Goal: Contribute content

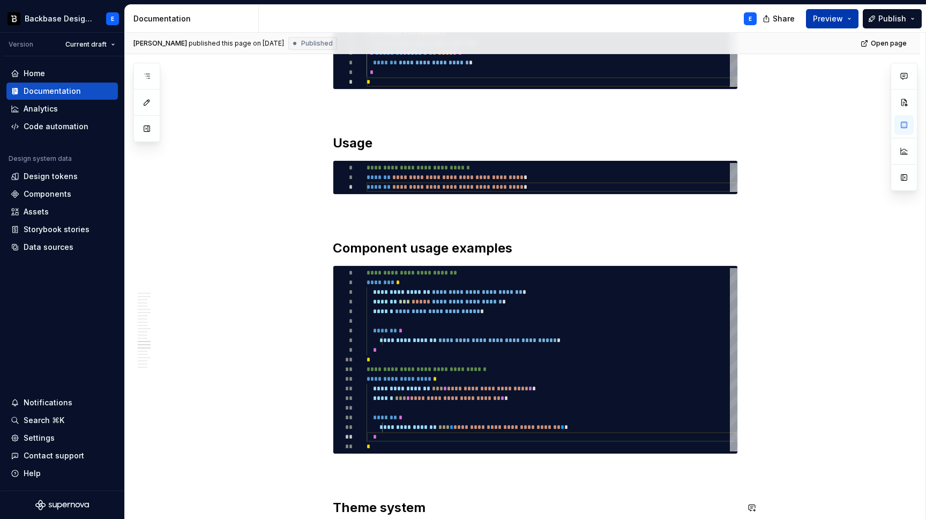
click at [850, 18] on button "Preview" at bounding box center [832, 18] width 53 height 19
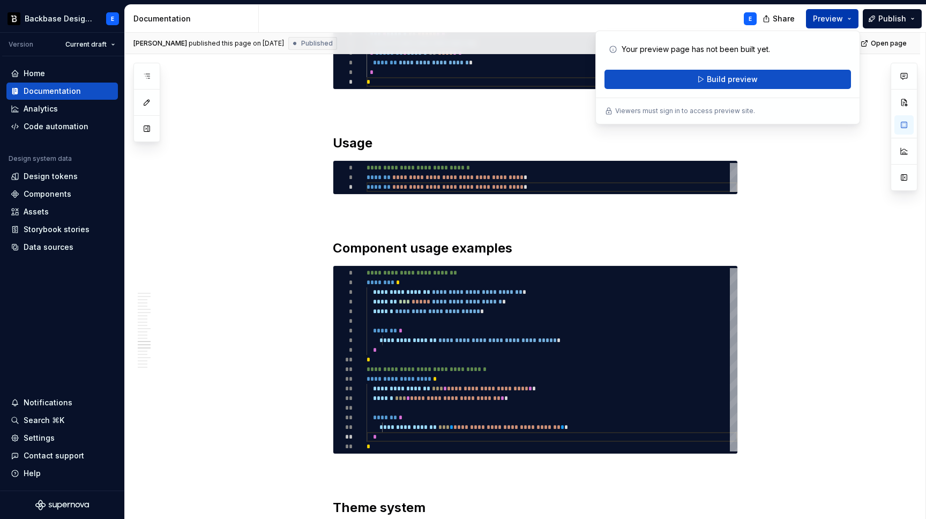
click at [825, 14] on span "Preview" at bounding box center [828, 18] width 30 height 11
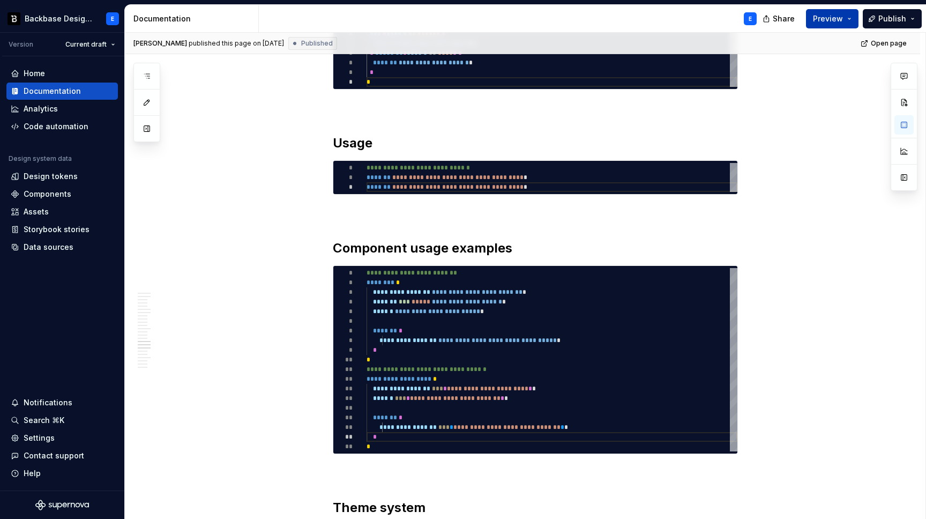
click at [827, 18] on span "Preview" at bounding box center [828, 18] width 30 height 11
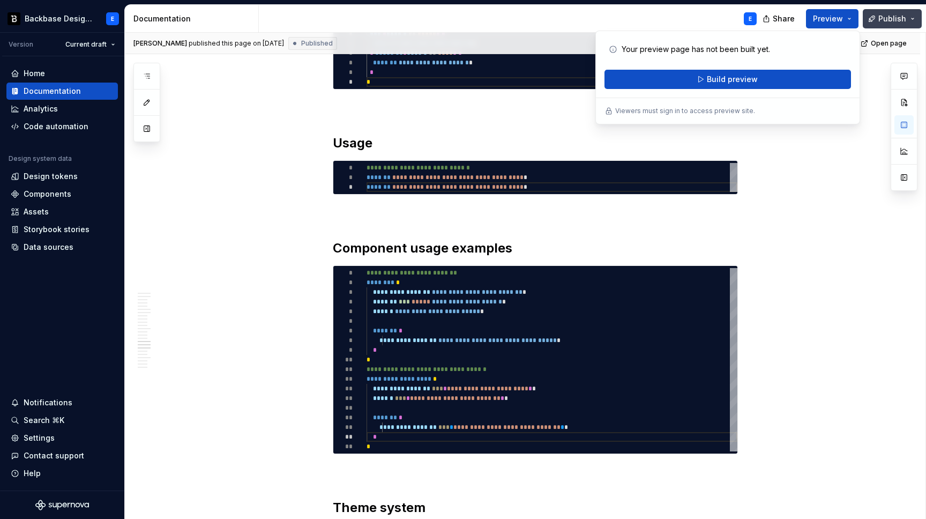
click at [914, 15] on button "Publish" at bounding box center [892, 18] width 59 height 19
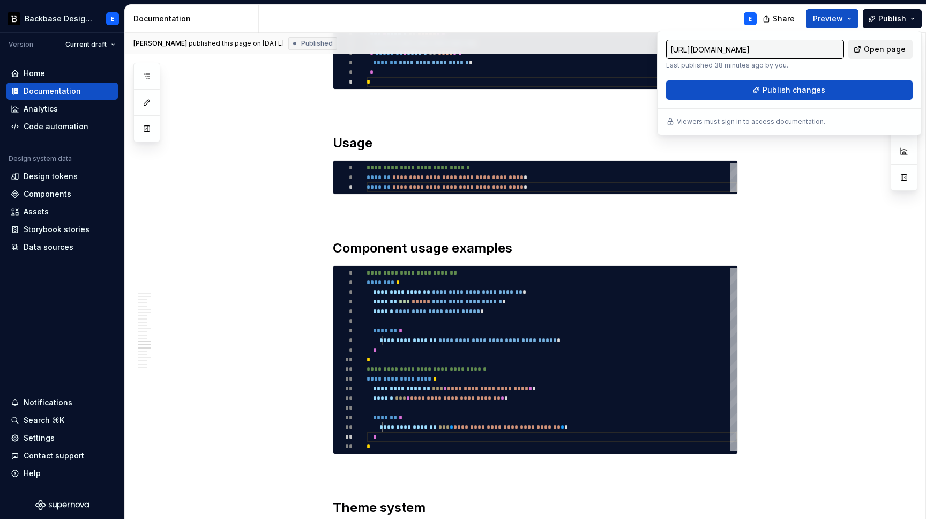
click at [878, 47] on span "Open page" at bounding box center [885, 49] width 42 height 11
type textarea "*"
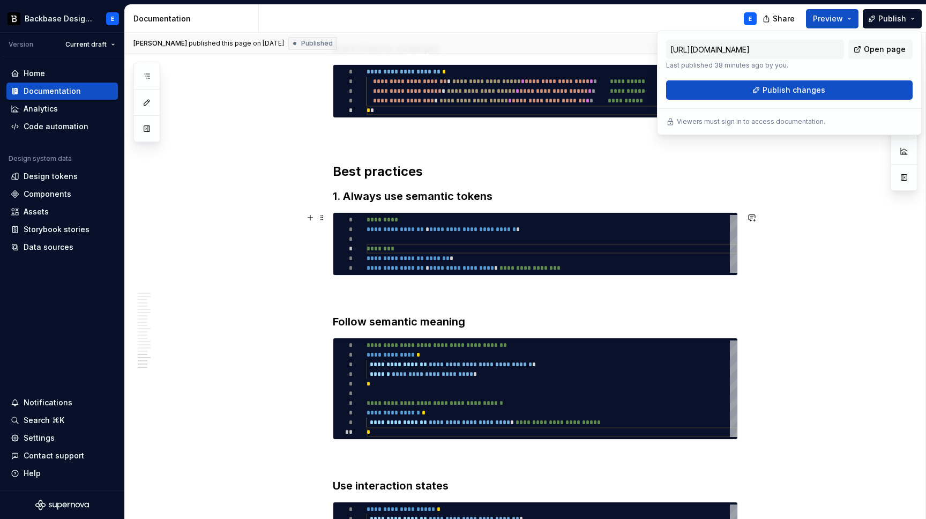
scroll to position [3327, 0]
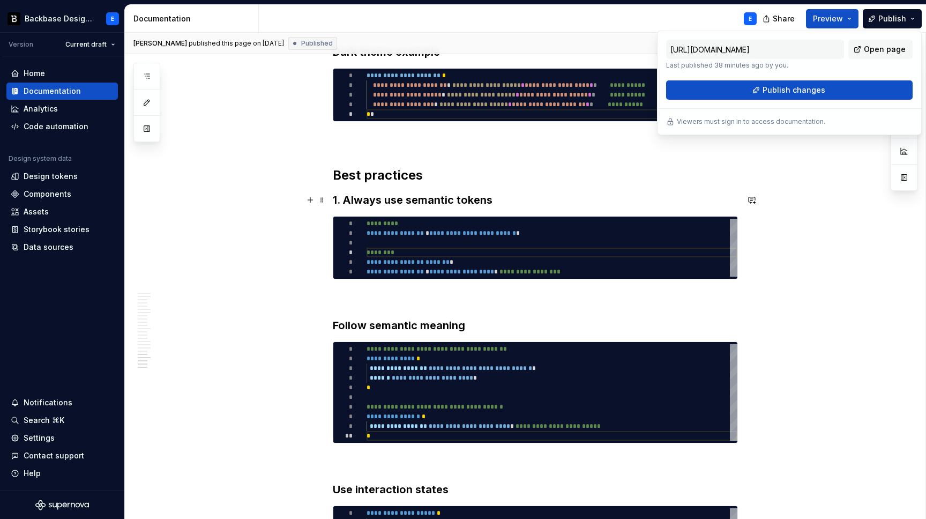
click at [348, 197] on h3 "1. Always use semantic tokens" at bounding box center [535, 199] width 405 height 15
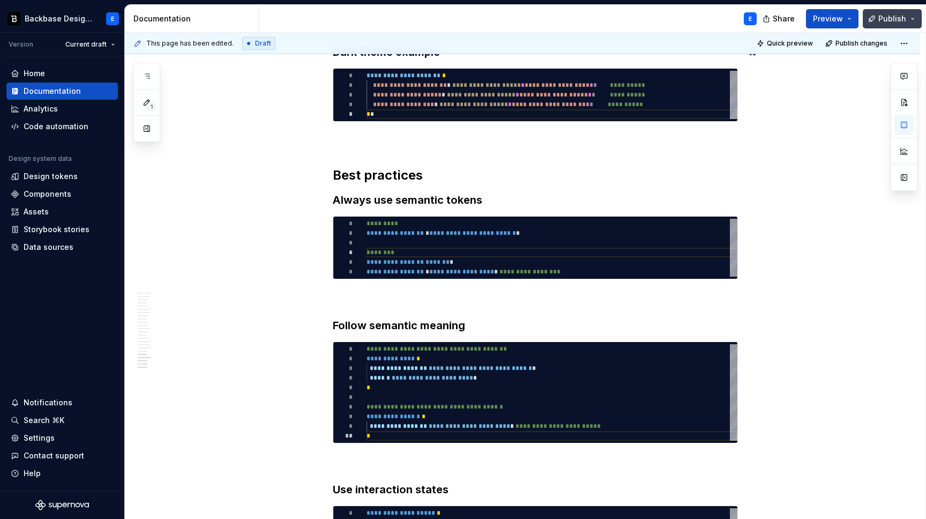
click at [886, 11] on button "Publish" at bounding box center [892, 18] width 59 height 19
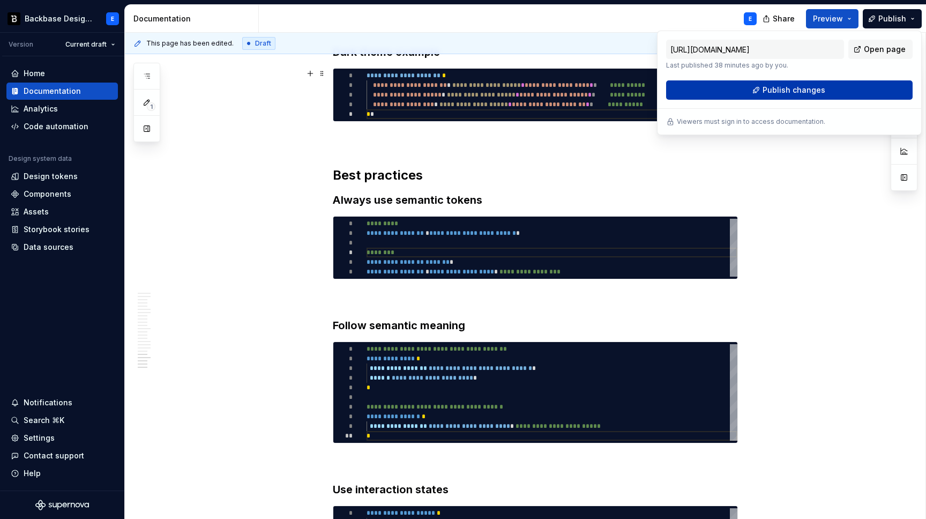
click at [777, 89] on span "Publish changes" at bounding box center [793, 90] width 63 height 11
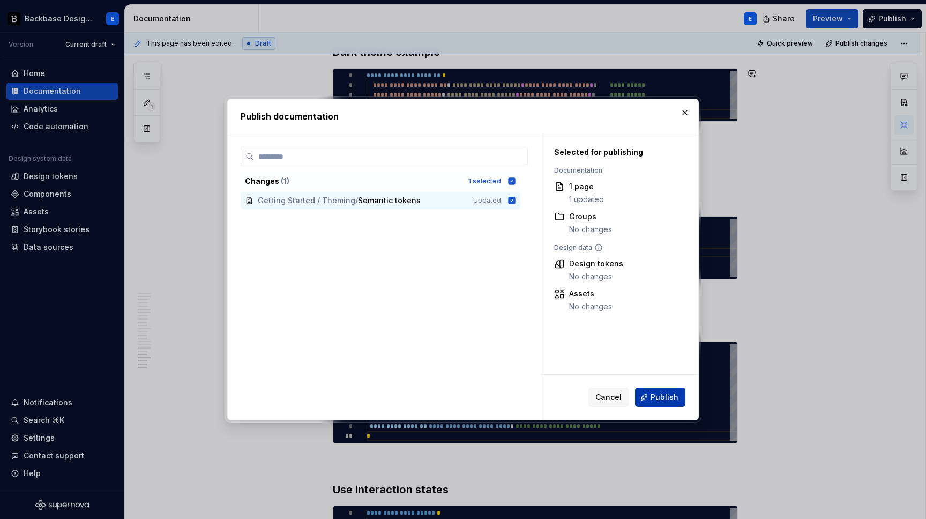
click at [659, 401] on span "Publish" at bounding box center [664, 397] width 28 height 11
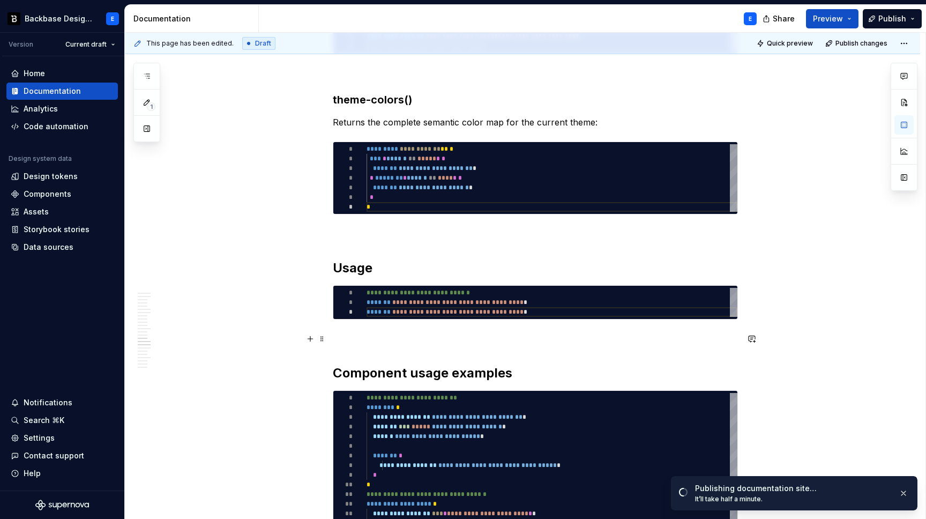
scroll to position [2595, 0]
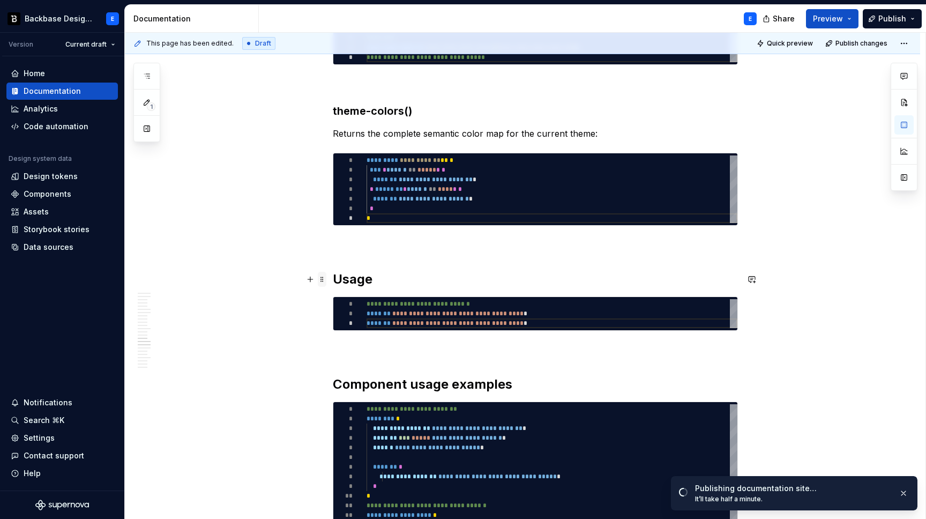
click at [326, 279] on span at bounding box center [322, 279] width 9 height 15
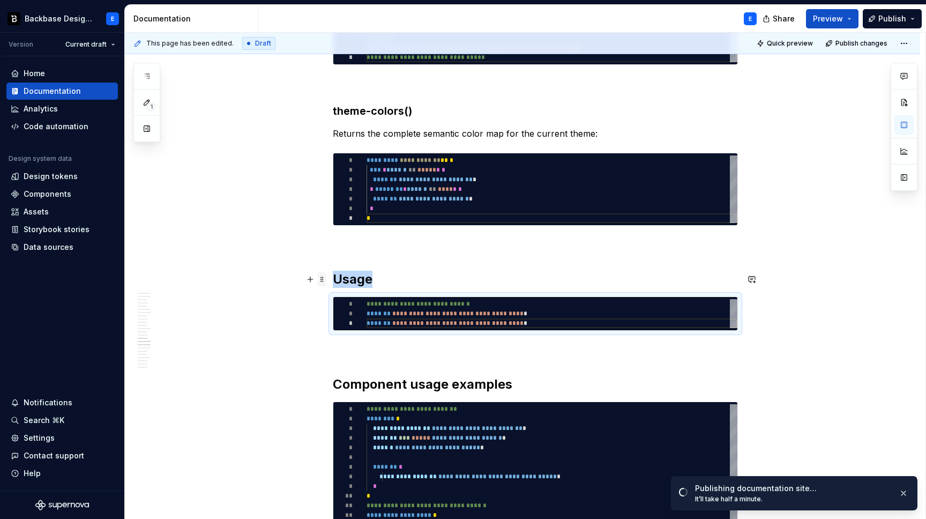
click at [326, 277] on span at bounding box center [322, 279] width 9 height 15
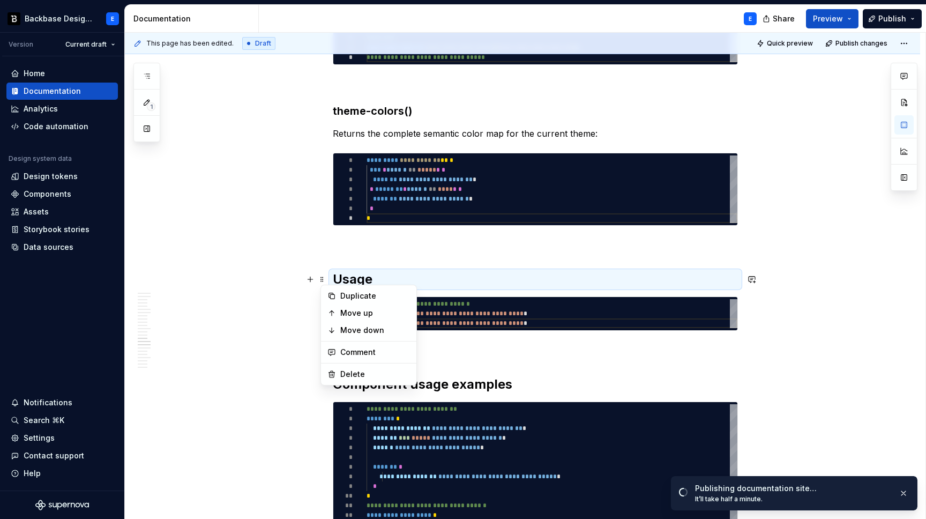
click at [581, 331] on div "**********" at bounding box center [535, 313] width 405 height 34
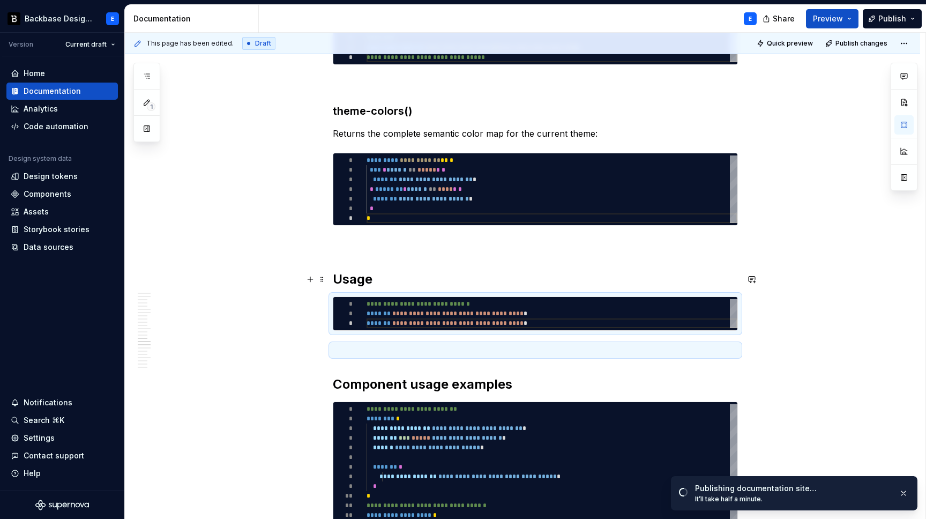
click at [380, 278] on h2 "Usage" at bounding box center [535, 279] width 405 height 17
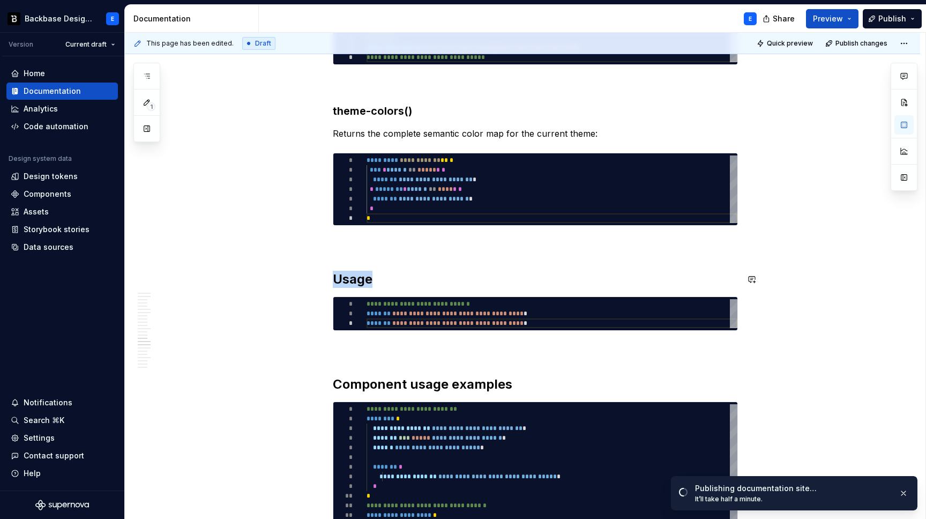
click at [338, 280] on h2 "Usage" at bounding box center [535, 279] width 405 height 17
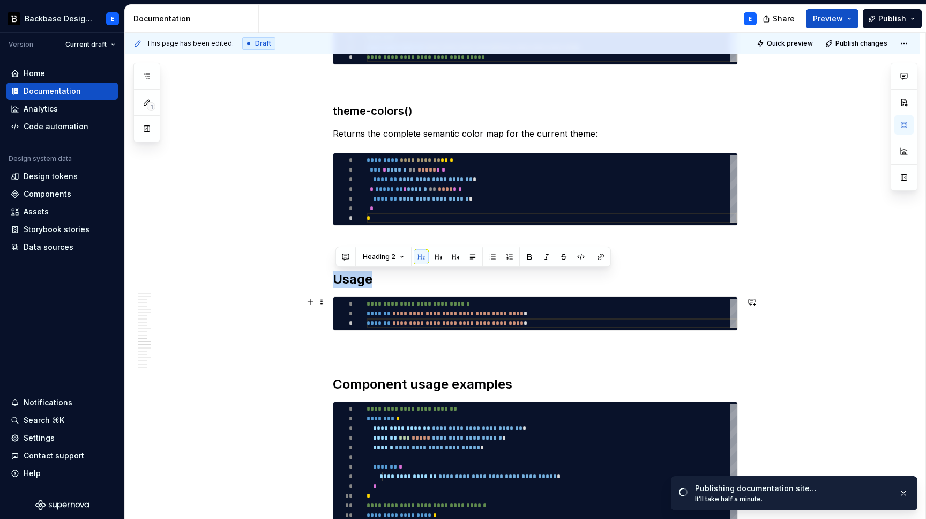
click at [366, 310] on div "*" at bounding box center [349, 314] width 33 height 10
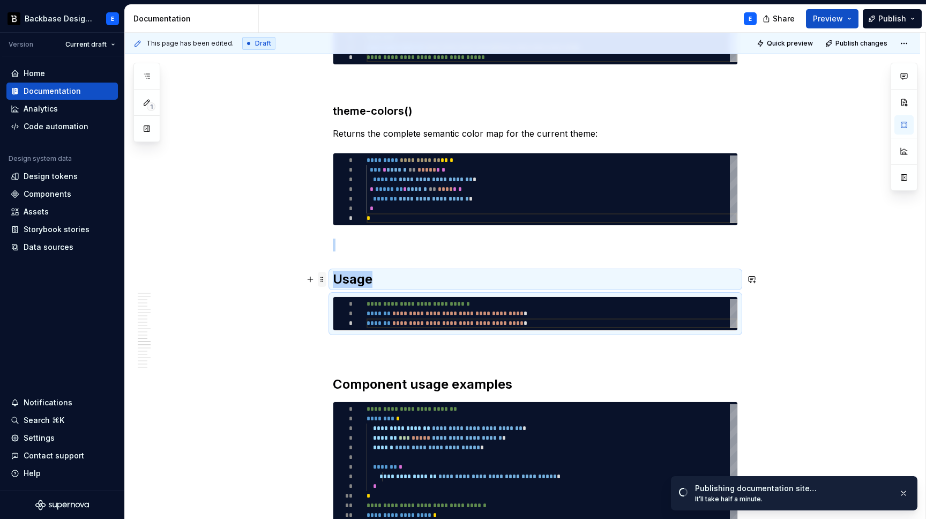
click at [325, 276] on span at bounding box center [322, 279] width 9 height 15
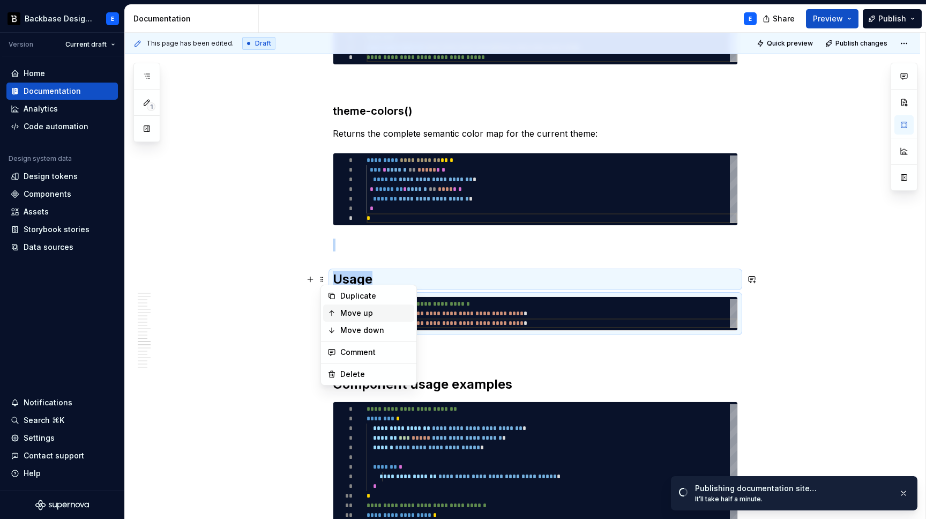
click at [343, 310] on div "Move up" at bounding box center [375, 313] width 70 height 11
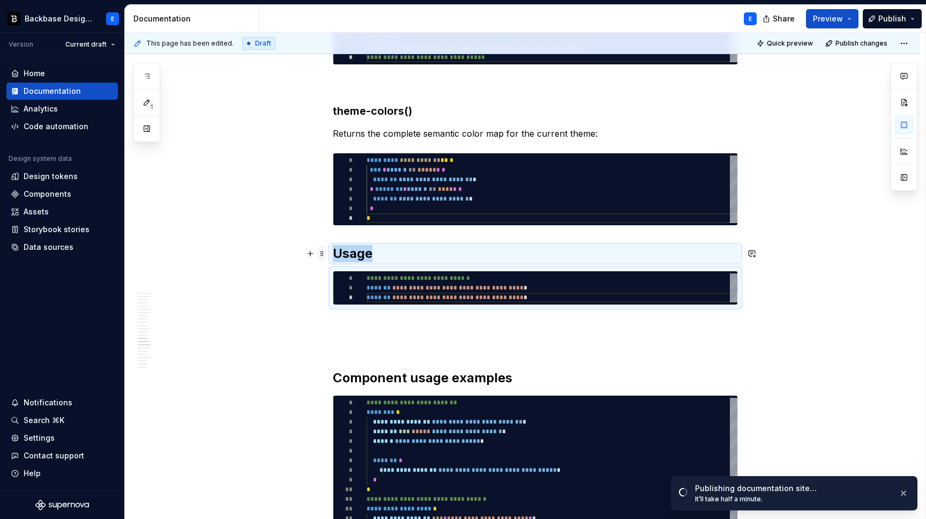
click at [323, 252] on span at bounding box center [322, 253] width 9 height 15
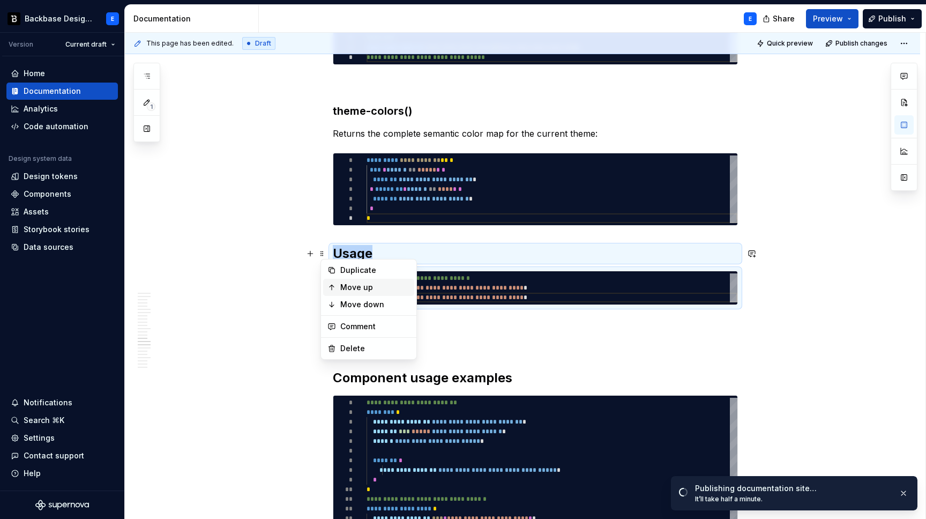
click at [339, 287] on div "Move up" at bounding box center [368, 287] width 91 height 17
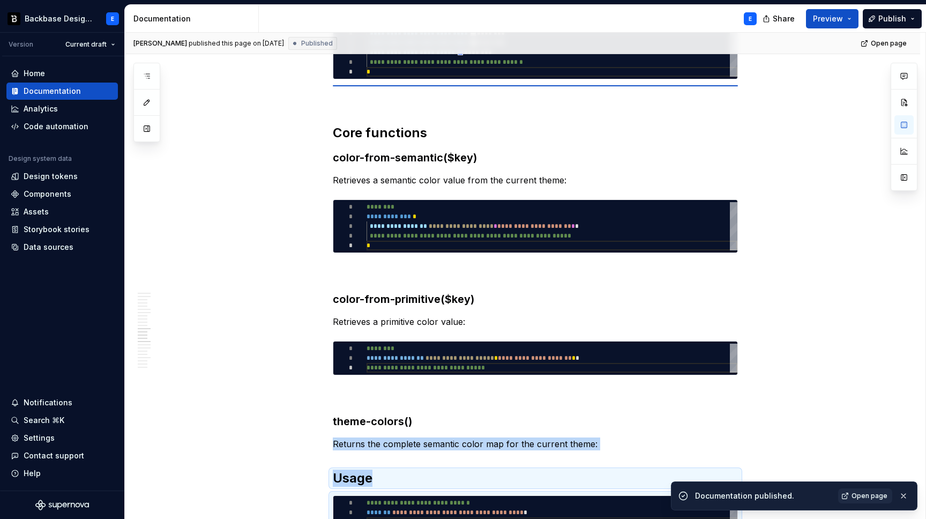
scroll to position [2265, 0]
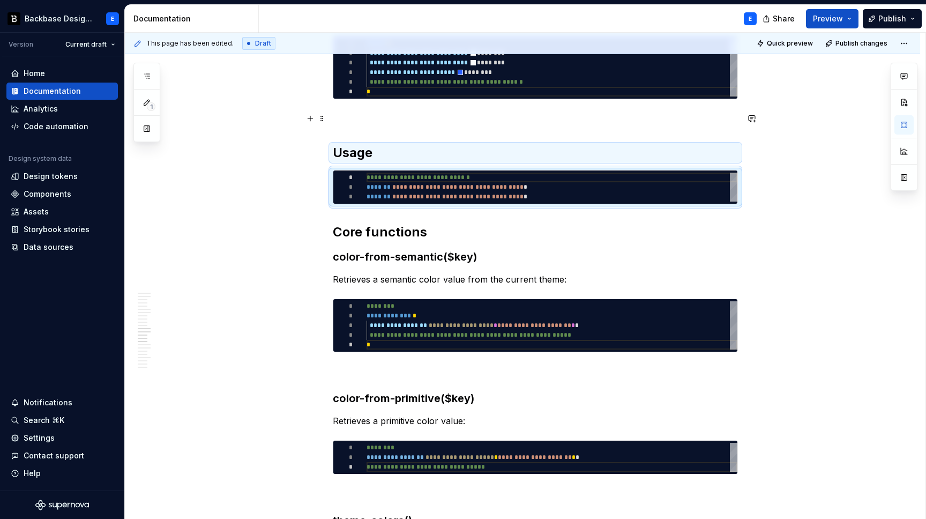
click at [351, 119] on p at bounding box center [535, 118] width 405 height 13
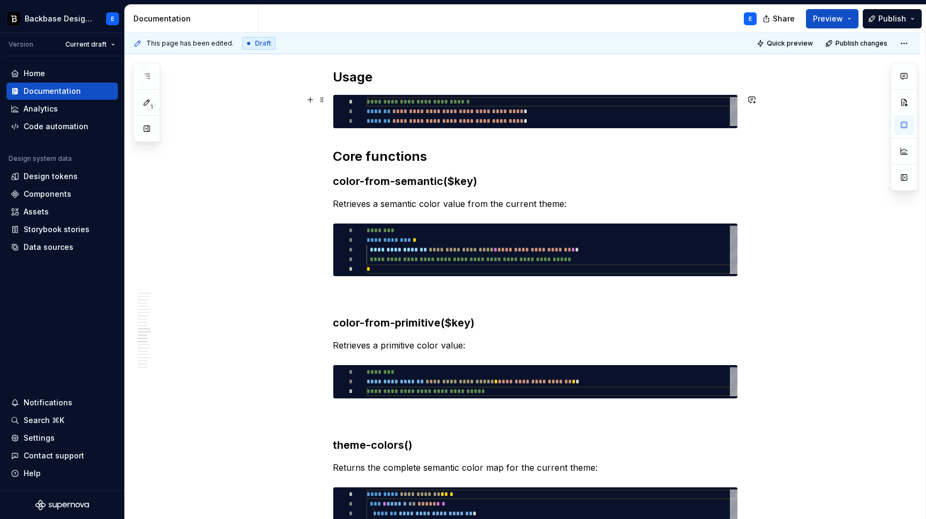
scroll to position [2346, 0]
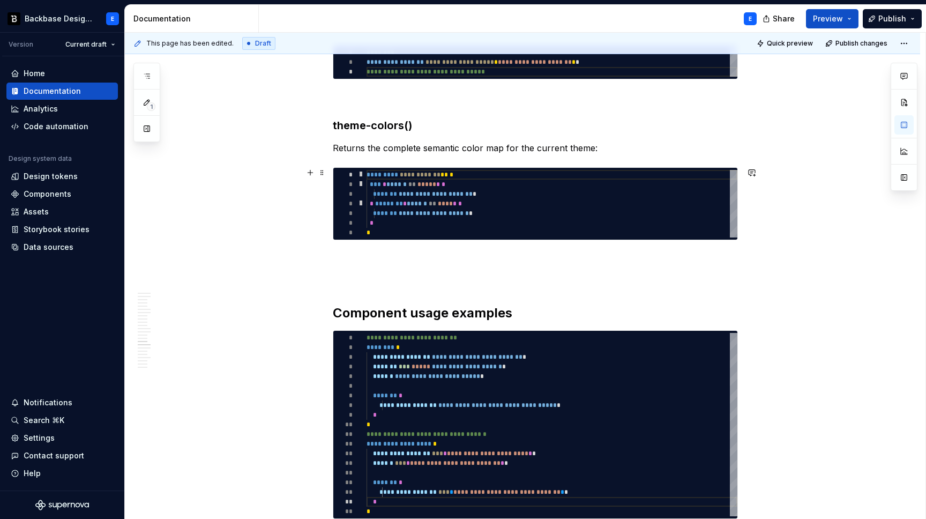
scroll to position [2692, 0]
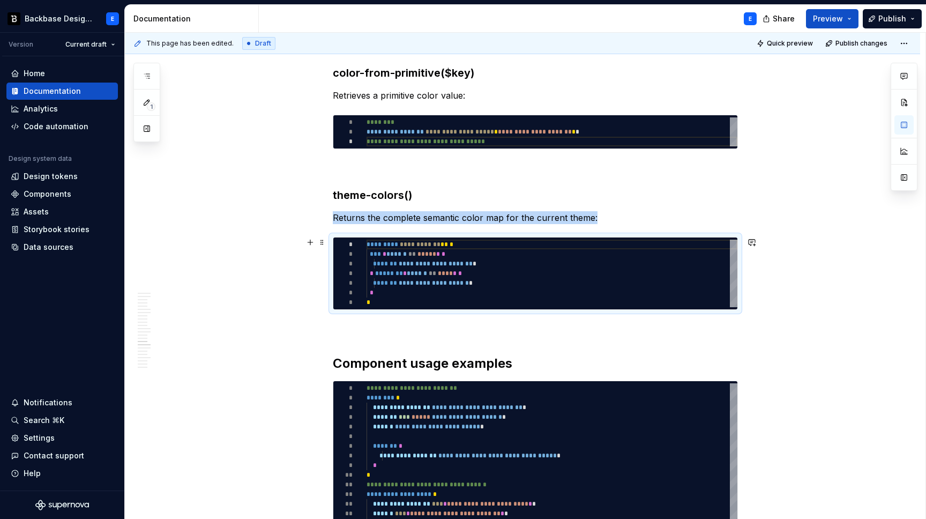
scroll to position [2588, 0]
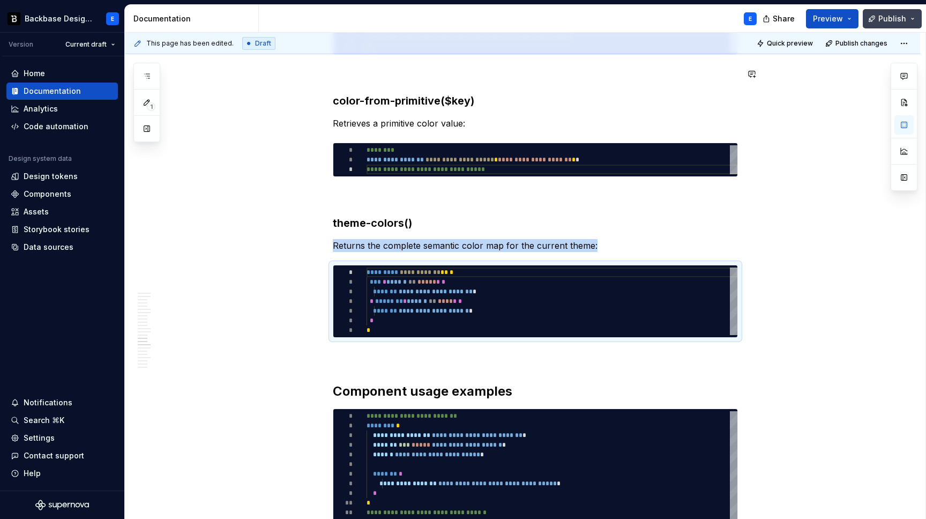
click at [881, 12] on button "Publish" at bounding box center [892, 18] width 59 height 19
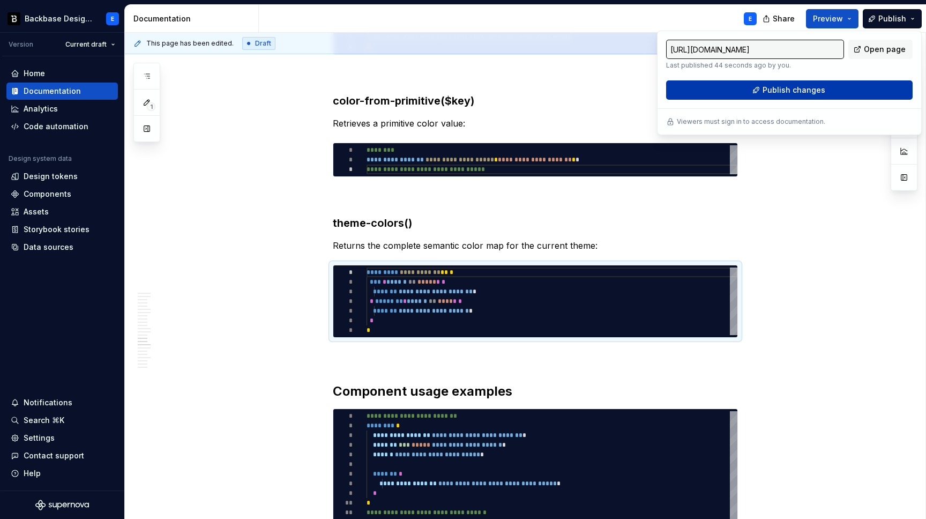
click at [770, 89] on span "Publish changes" at bounding box center [793, 90] width 63 height 11
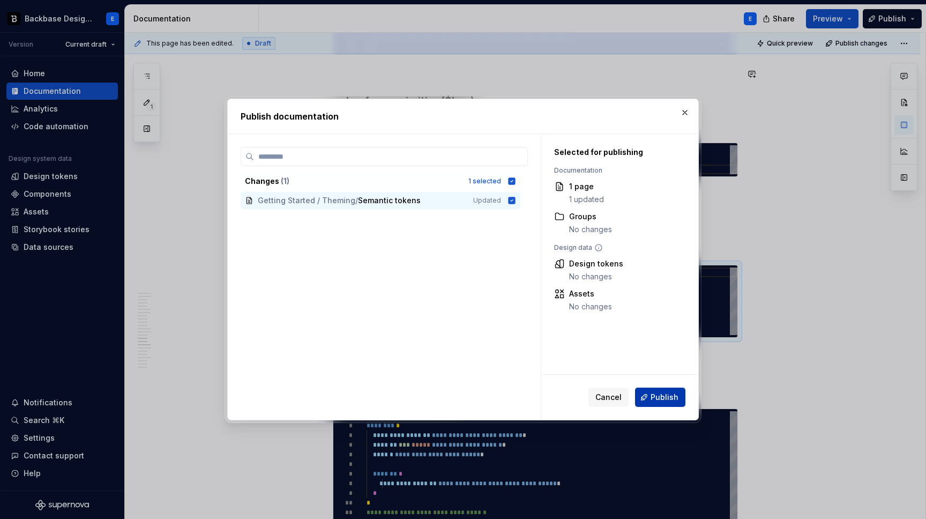
click at [658, 390] on button "Publish" at bounding box center [660, 396] width 50 height 19
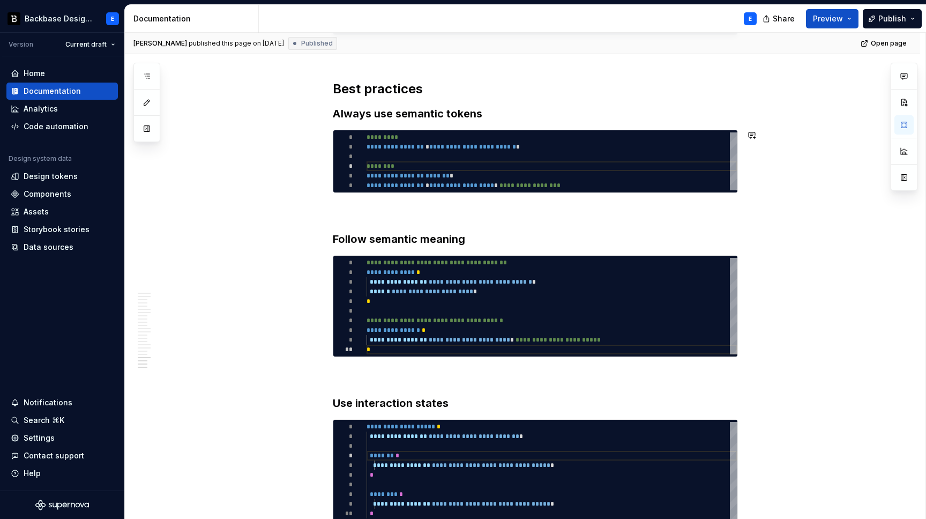
scroll to position [3419, 0]
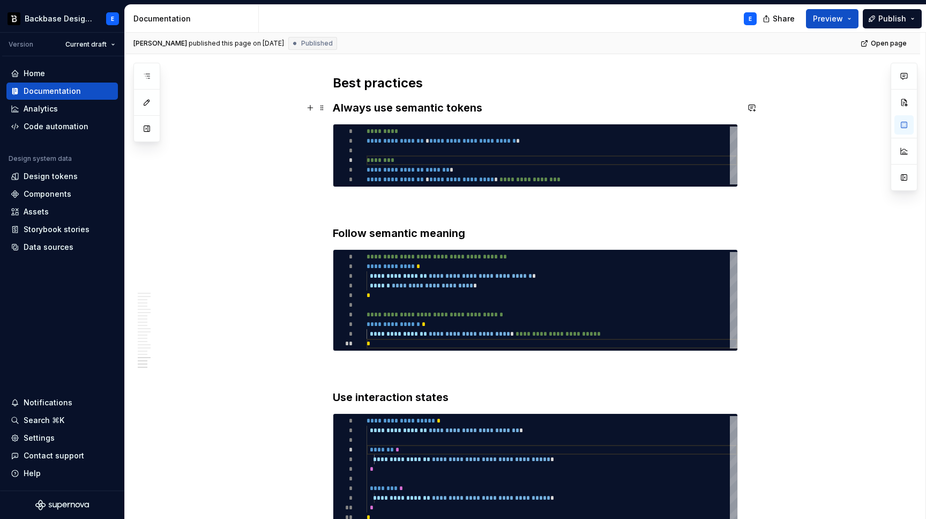
click at [353, 110] on h3 "Always use semantic tokens" at bounding box center [535, 107] width 405 height 15
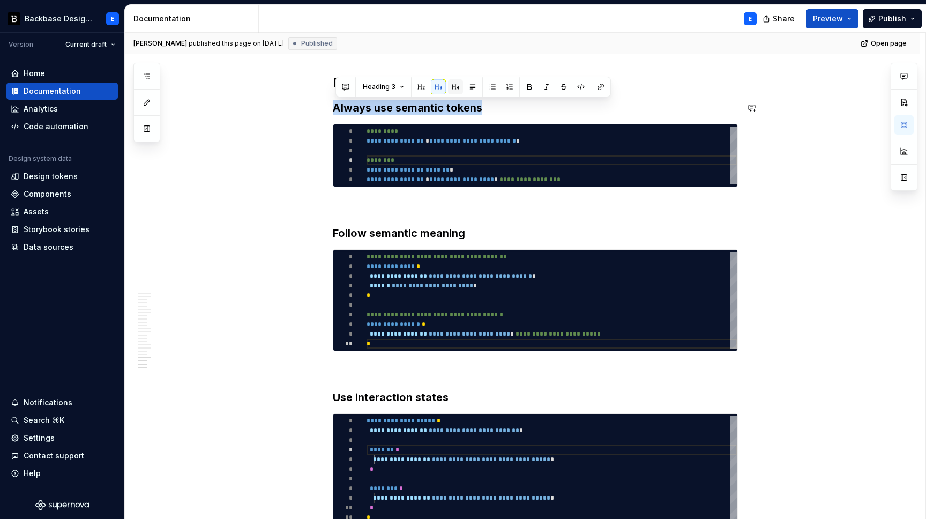
click at [455, 88] on button "button" at bounding box center [455, 86] width 15 height 15
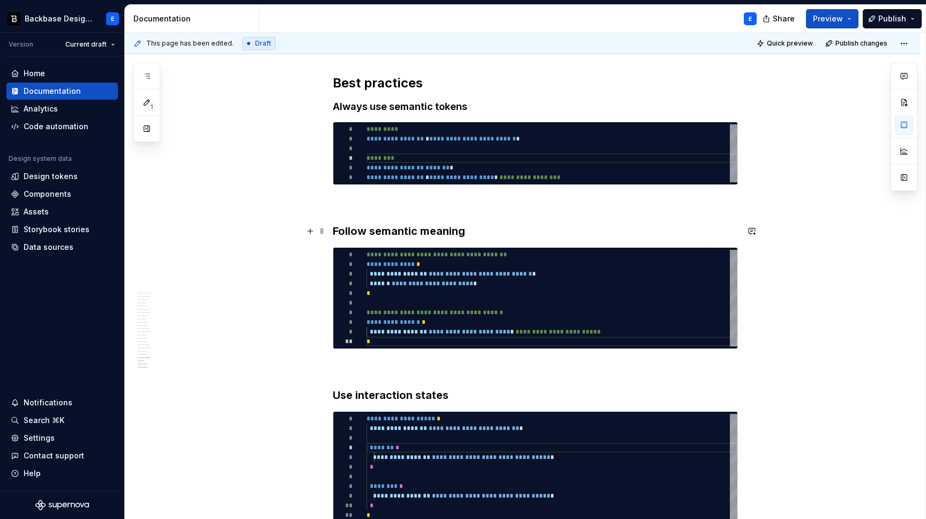
click at [409, 228] on h3 "Follow semantic meaning" at bounding box center [535, 230] width 405 height 15
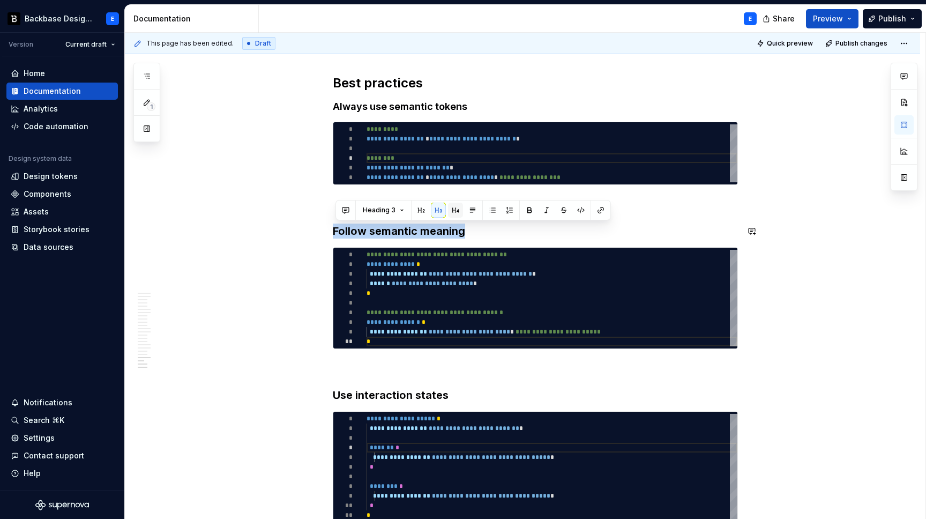
click at [456, 205] on button "button" at bounding box center [455, 210] width 15 height 15
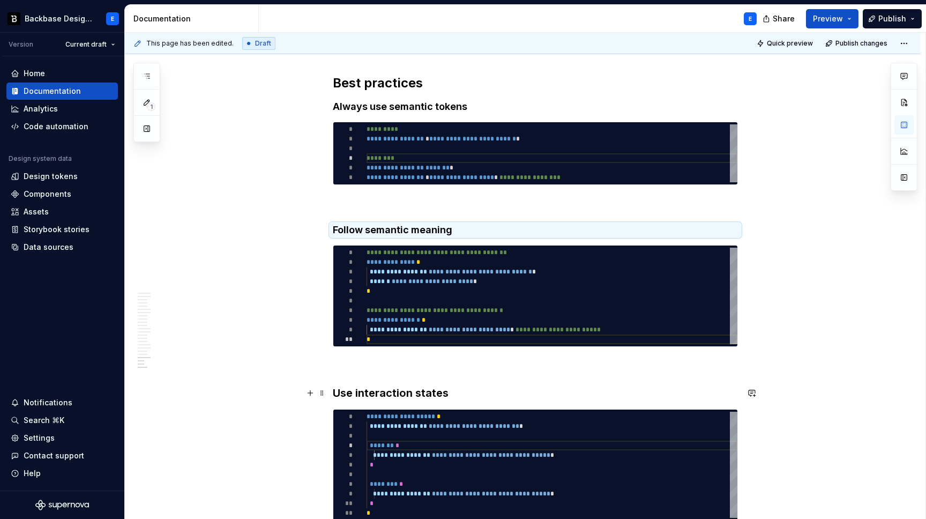
click at [395, 398] on h3 "Use interaction states" at bounding box center [535, 392] width 405 height 15
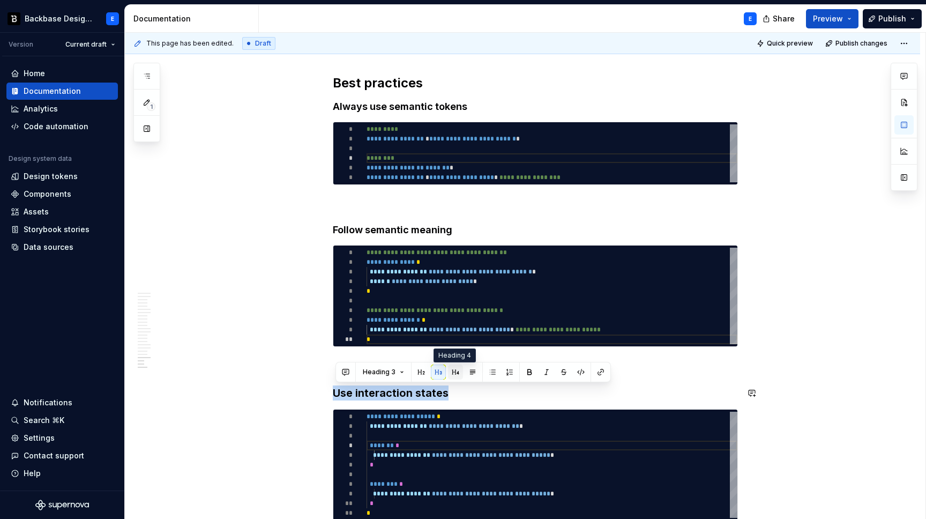
click at [452, 372] on button "button" at bounding box center [455, 371] width 15 height 15
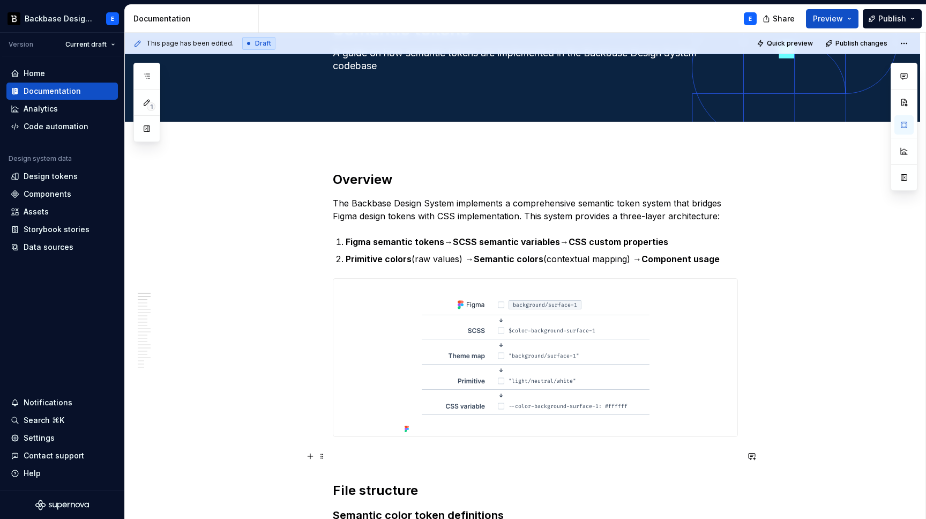
scroll to position [3, 0]
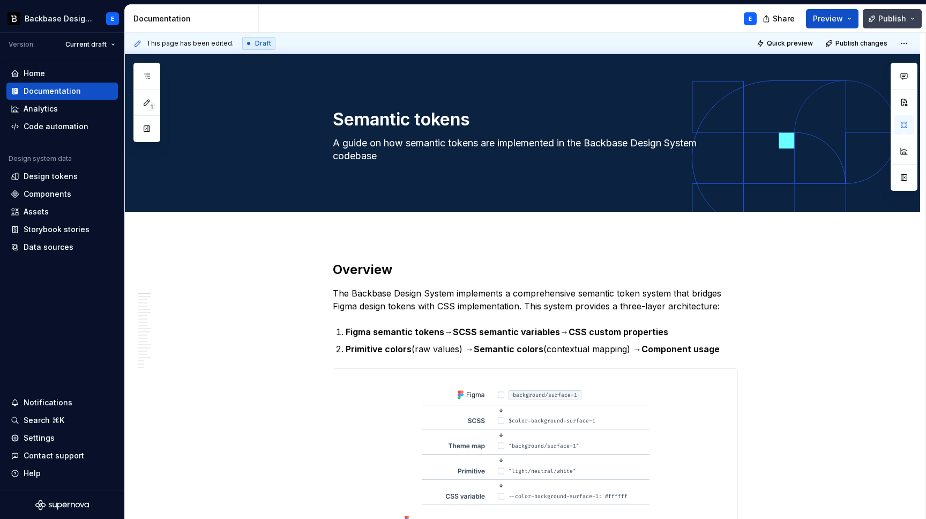
click at [892, 21] on span "Publish" at bounding box center [892, 18] width 28 height 11
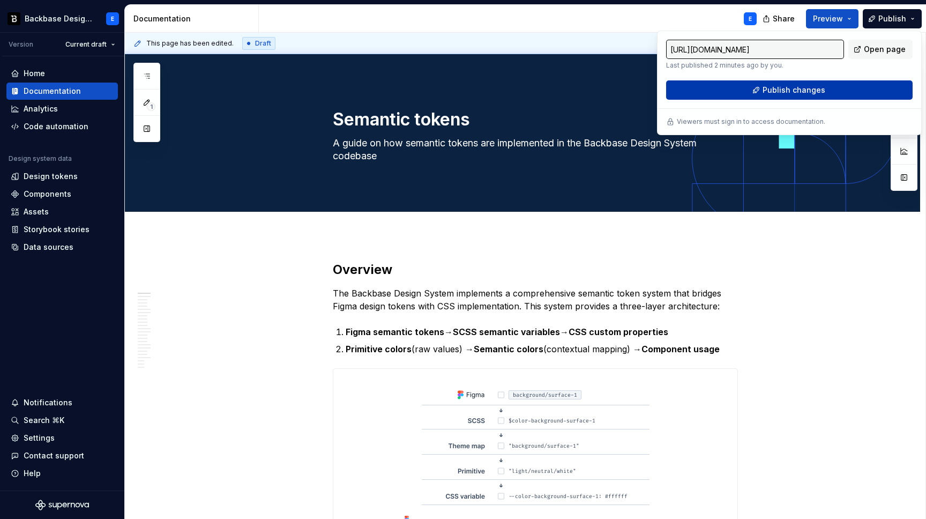
click at [776, 91] on span "Publish changes" at bounding box center [793, 90] width 63 height 11
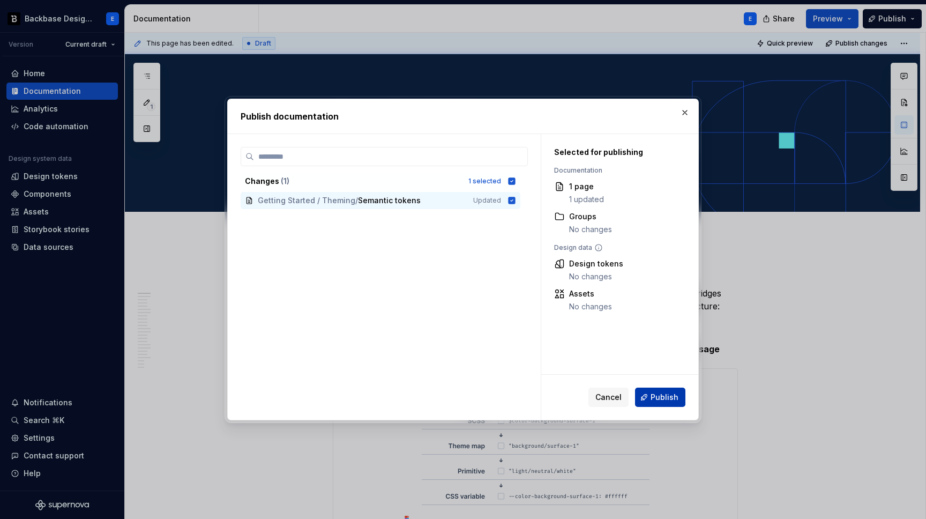
click at [660, 400] on span "Publish" at bounding box center [664, 397] width 28 height 11
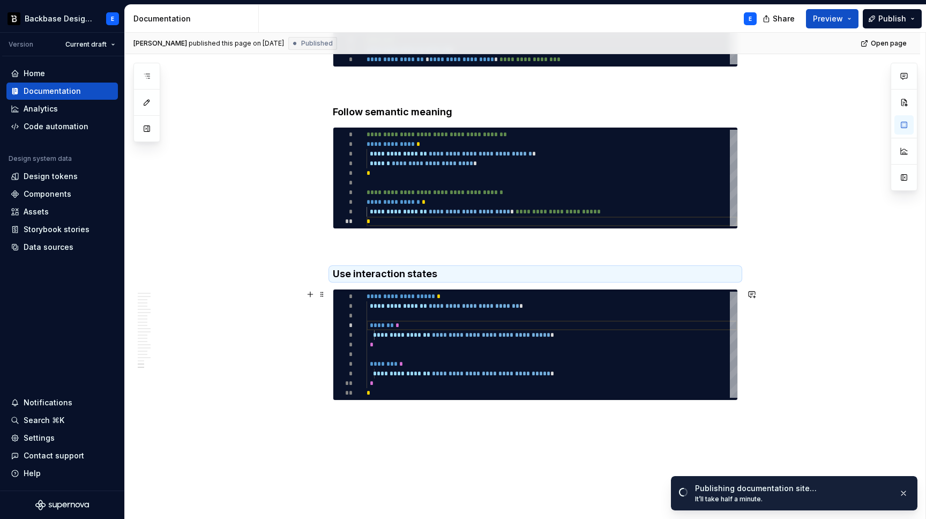
scroll to position [3586, 0]
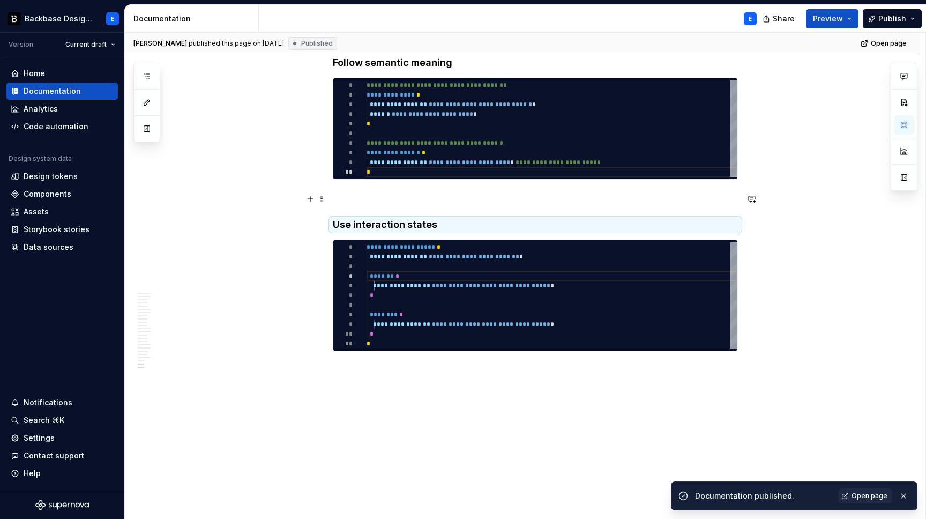
click at [384, 197] on p at bounding box center [535, 198] width 405 height 13
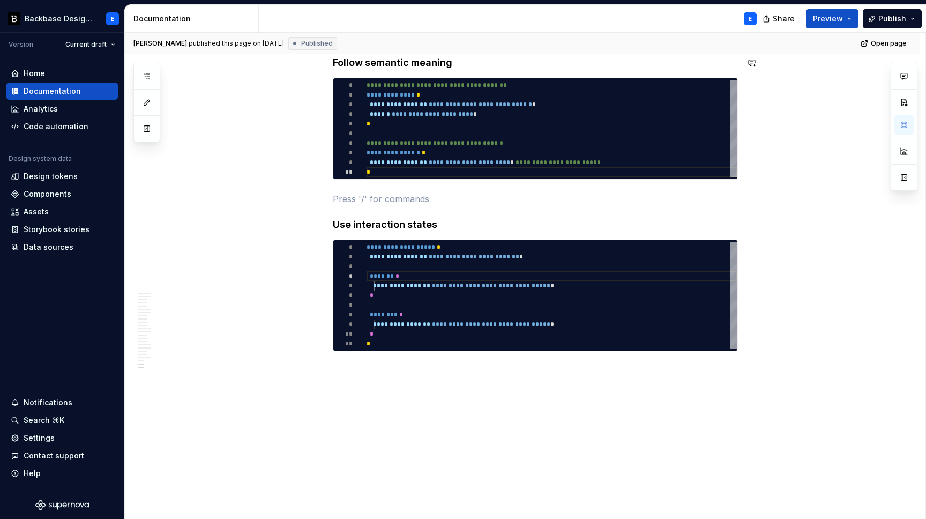
type textarea "*"
